Goal: Transaction & Acquisition: Download file/media

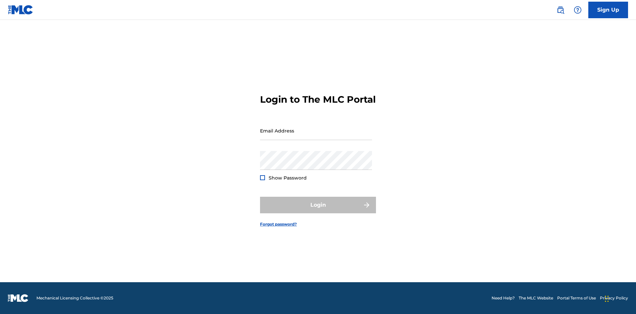
scroll to position [9, 0]
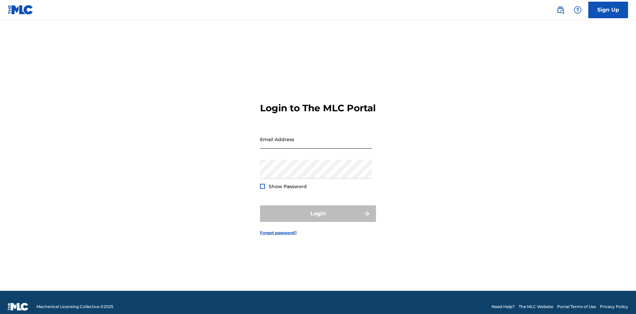
click at [316, 136] on input "Email Address" at bounding box center [316, 139] width 112 height 19
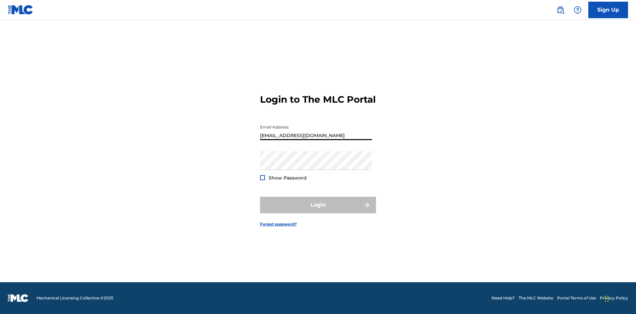
scroll to position [0, 18]
type input "[EMAIL_ADDRESS][DOMAIN_NAME]"
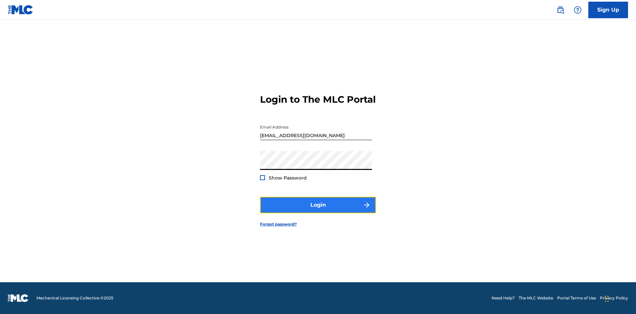
click at [318, 211] on button "Login" at bounding box center [318, 205] width 116 height 17
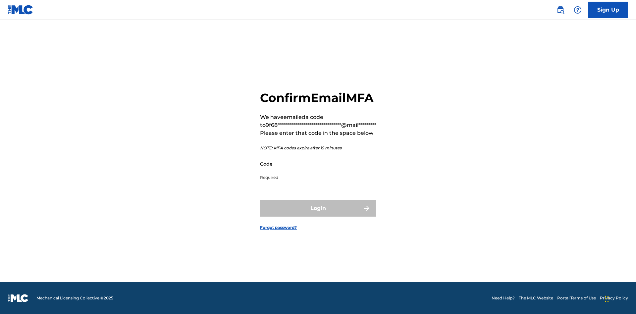
click at [316, 164] on input "Code" at bounding box center [316, 163] width 112 height 19
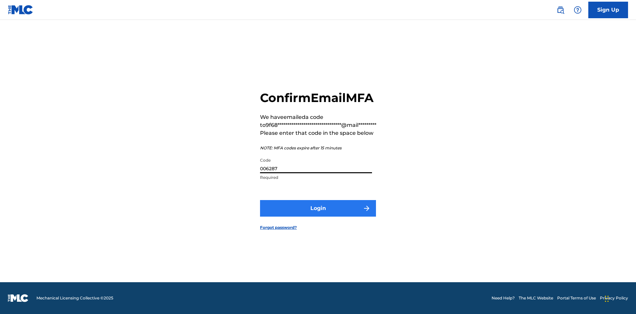
type input "006287"
click at [318, 208] on button "Login" at bounding box center [318, 208] width 116 height 17
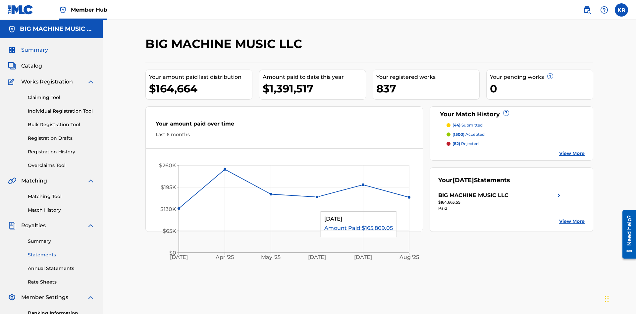
click at [61, 251] on link "Statements" at bounding box center [61, 254] width 67 height 7
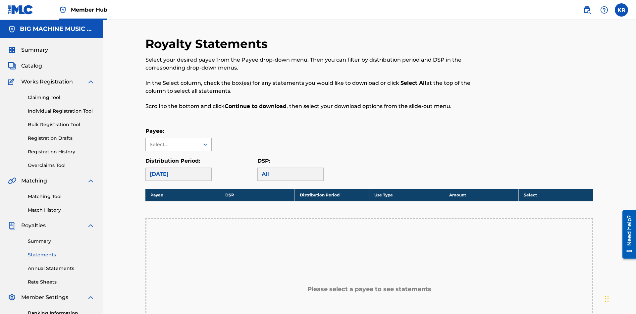
click at [173, 141] on div "Select..." at bounding box center [172, 144] width 45 height 7
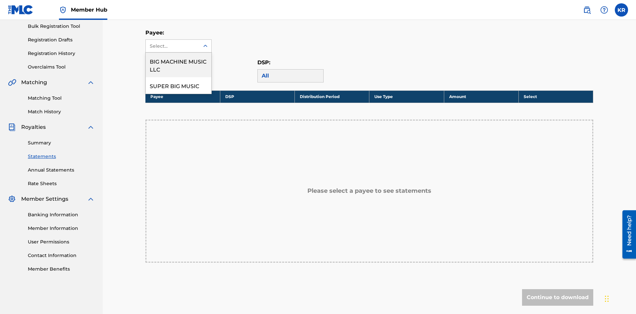
click at [179, 65] on div "BIG MACHINE MUSIC LLC" at bounding box center [179, 65] width 66 height 25
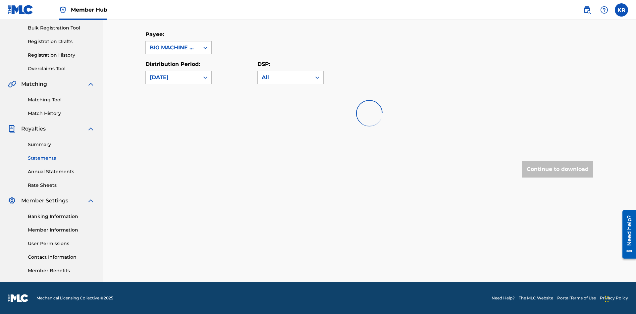
scroll to position [97, 0]
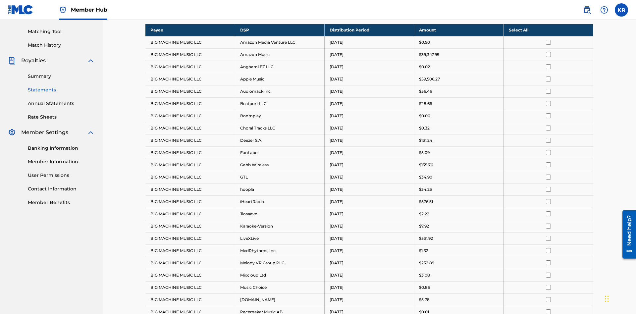
click at [173, 13] on div "[DATE]" at bounding box center [173, 9] width 46 height 8
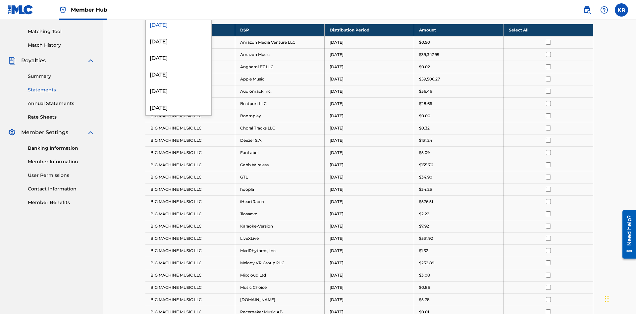
scroll to position [128, 0]
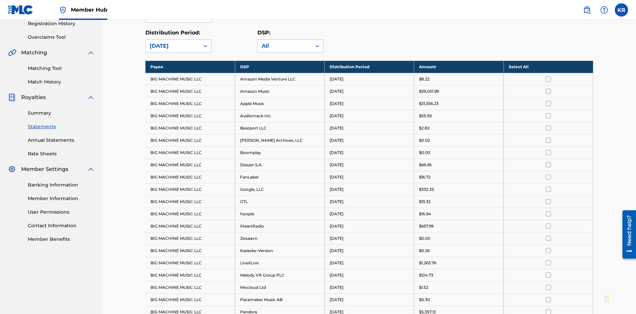
scroll to position [0, 0]
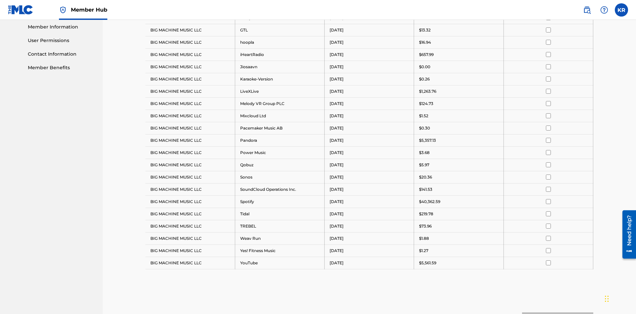
click at [548, 42] on input "checkbox" at bounding box center [548, 42] width 5 height 5
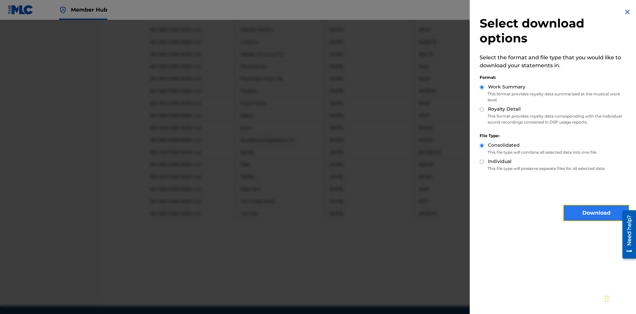
click at [596, 213] on button "Download" at bounding box center [596, 213] width 66 height 17
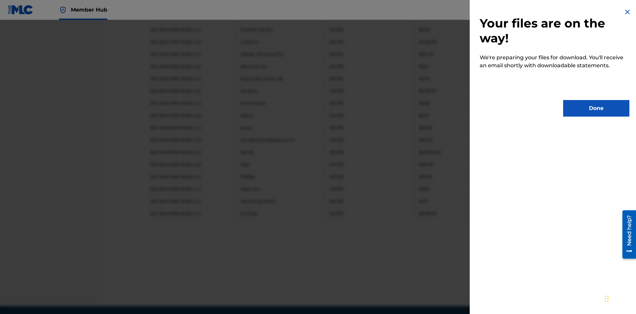
scroll to position [373, 0]
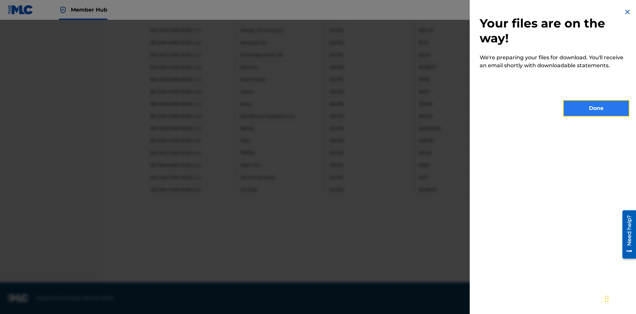
click at [596, 108] on button "Done" at bounding box center [596, 108] width 66 height 17
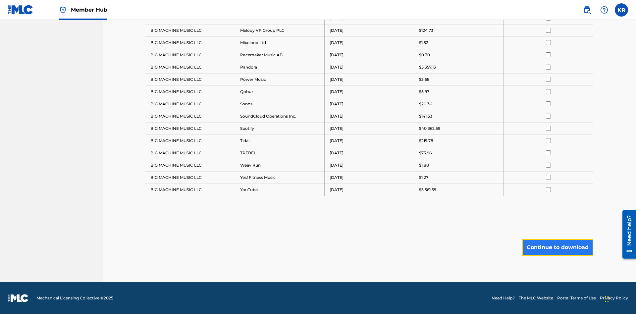
click at [557, 247] on button "Continue to download" at bounding box center [557, 247] width 71 height 17
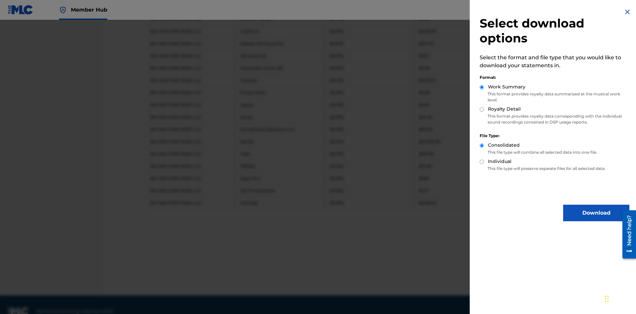
click at [482, 109] on input "Royalty Detail" at bounding box center [482, 109] width 4 height 4
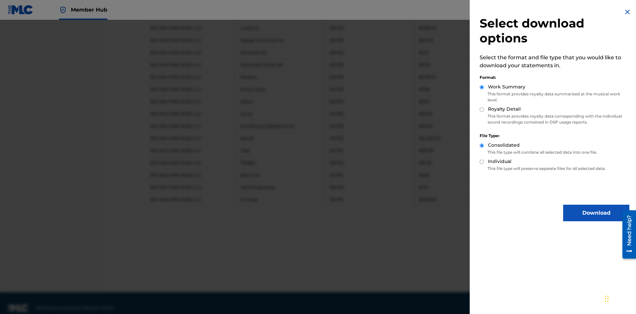
radio input "true"
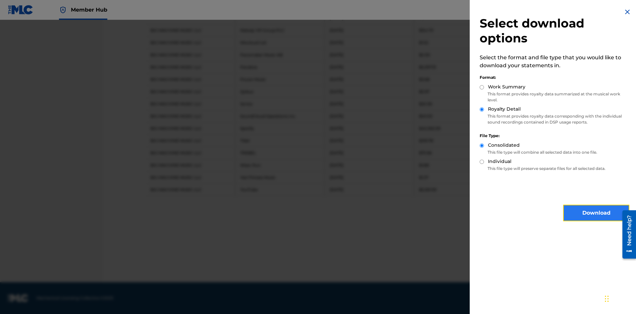
click at [596, 213] on button "Download" at bounding box center [596, 213] width 66 height 17
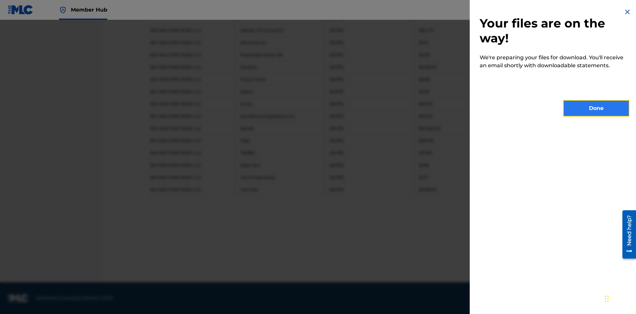
click at [596, 108] on button "Done" at bounding box center [596, 108] width 66 height 17
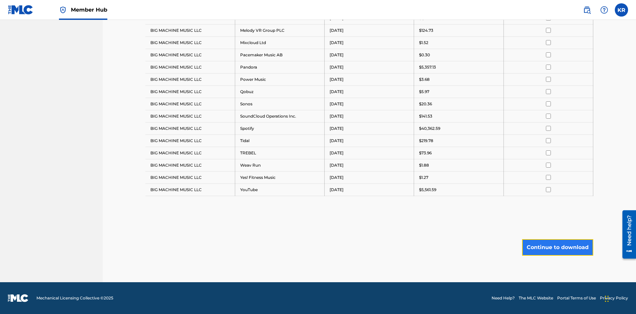
click at [557, 247] on button "Continue to download" at bounding box center [557, 247] width 71 height 17
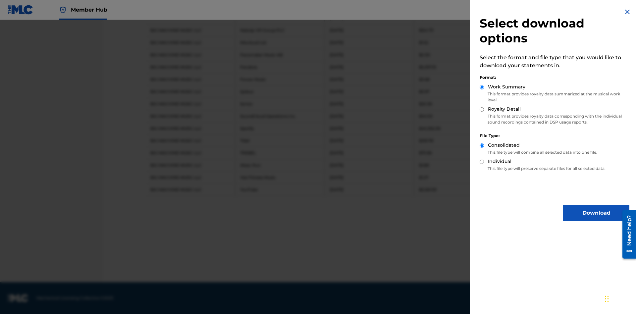
click at [482, 162] on input "Individual" at bounding box center [482, 162] width 4 height 4
radio input "true"
click at [596, 213] on button "Download" at bounding box center [596, 213] width 66 height 17
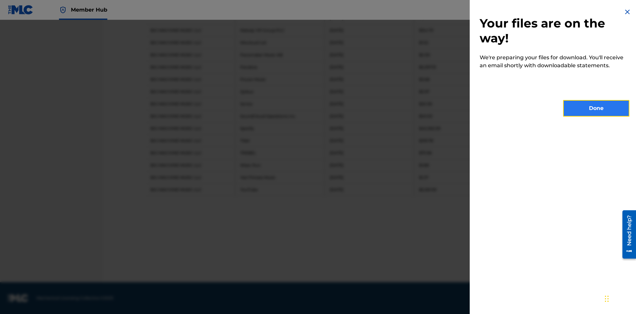
click at [596, 108] on button "Done" at bounding box center [596, 108] width 66 height 17
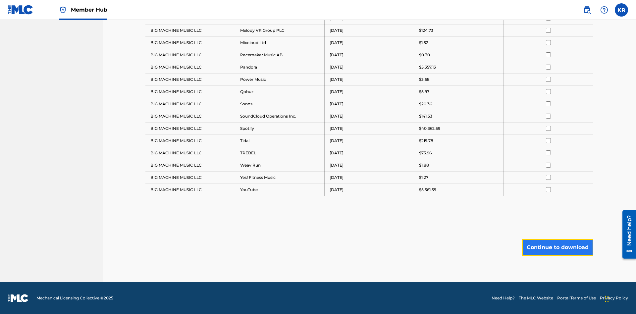
click at [557, 247] on button "Continue to download" at bounding box center [557, 247] width 71 height 17
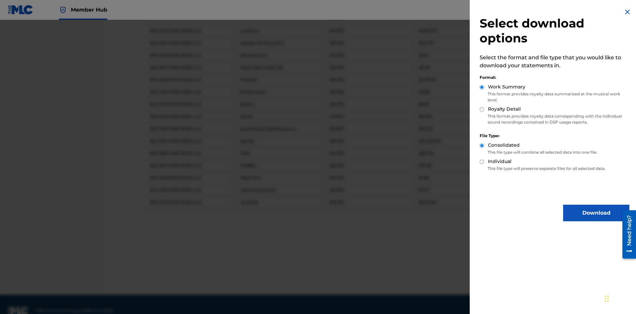
click at [482, 109] on input "Royalty Detail" at bounding box center [482, 109] width 4 height 4
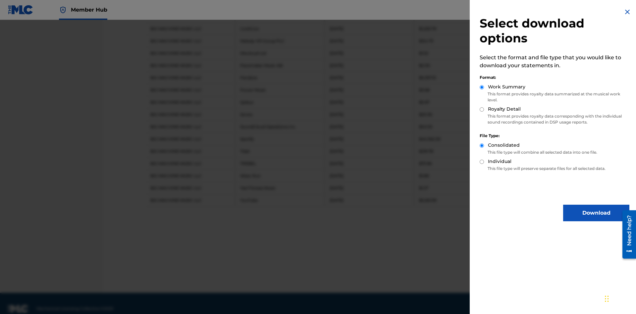
radio input "true"
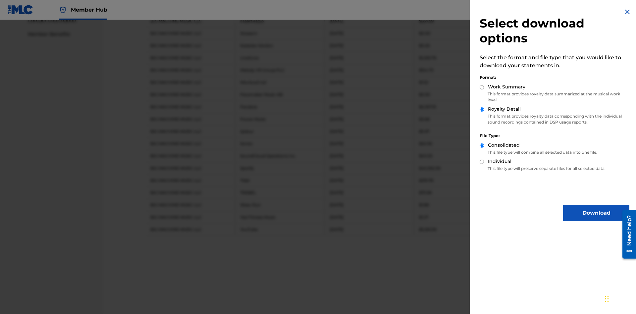
click at [482, 162] on input "Individual" at bounding box center [482, 162] width 4 height 4
radio input "true"
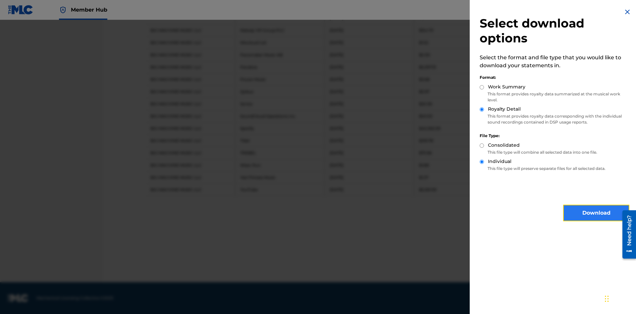
click at [596, 213] on button "Download" at bounding box center [596, 213] width 66 height 17
